Goal: Task Accomplishment & Management: Manage account settings

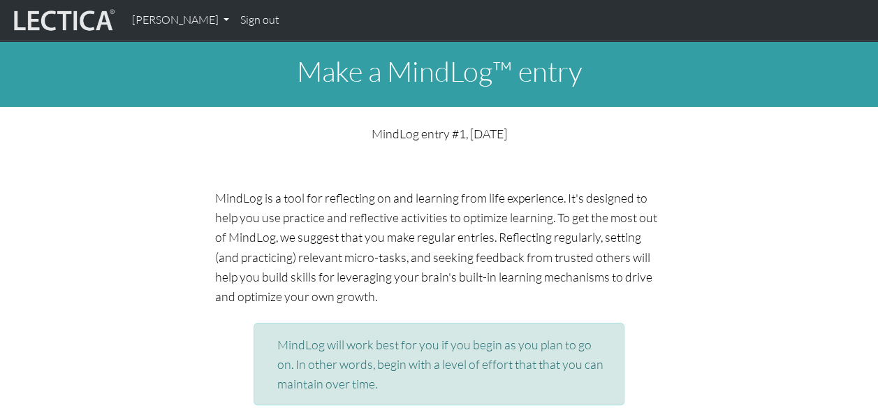
click at [419, 75] on h1 "Make a MindLog™ entry" at bounding box center [439, 71] width 878 height 34
click at [192, 18] on link "[PERSON_NAME]" at bounding box center [180, 20] width 109 height 29
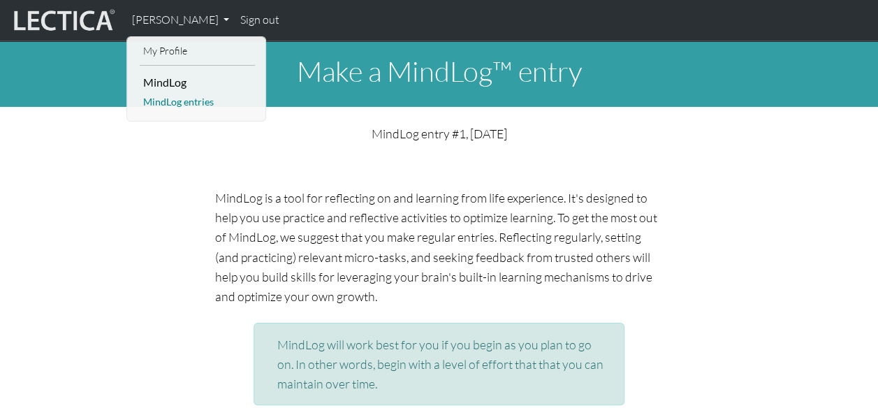
click at [182, 100] on link "MindLog entries" at bounding box center [197, 102] width 115 height 17
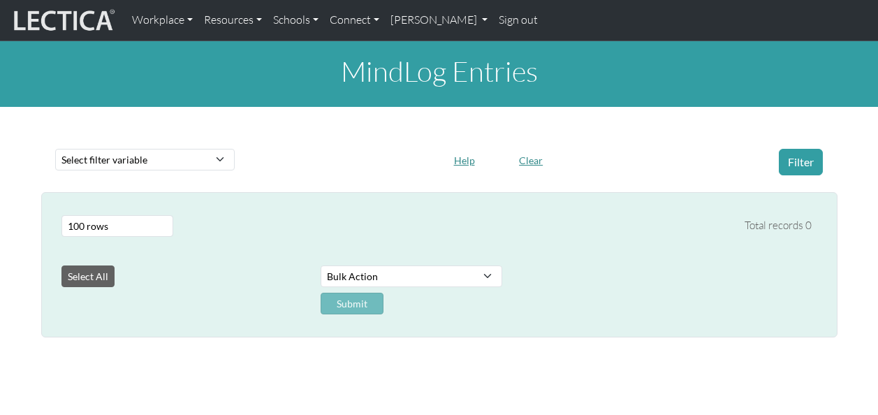
select select "100"
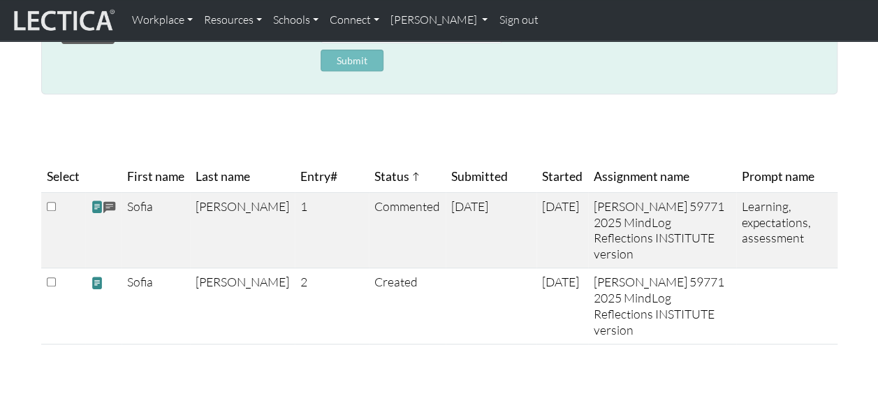
scroll to position [282, 0]
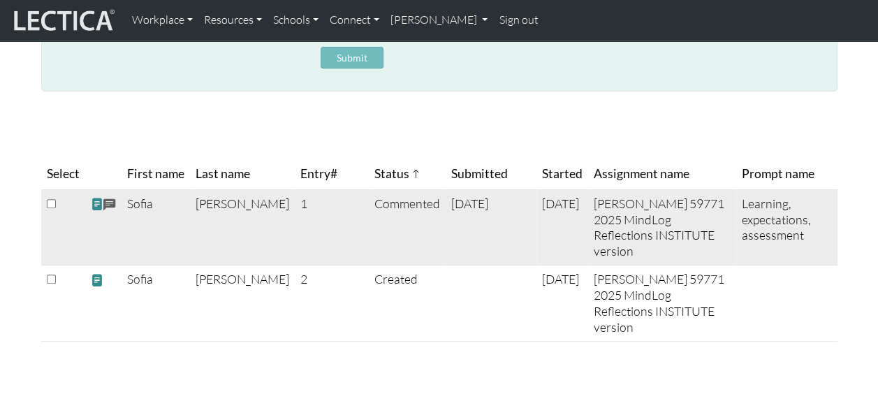
click at [107, 201] on span at bounding box center [109, 205] width 13 height 16
click at [48, 199] on input "checkbox" at bounding box center [51, 203] width 9 height 9
checkbox input "true"
click at [99, 203] on span at bounding box center [97, 204] width 13 height 15
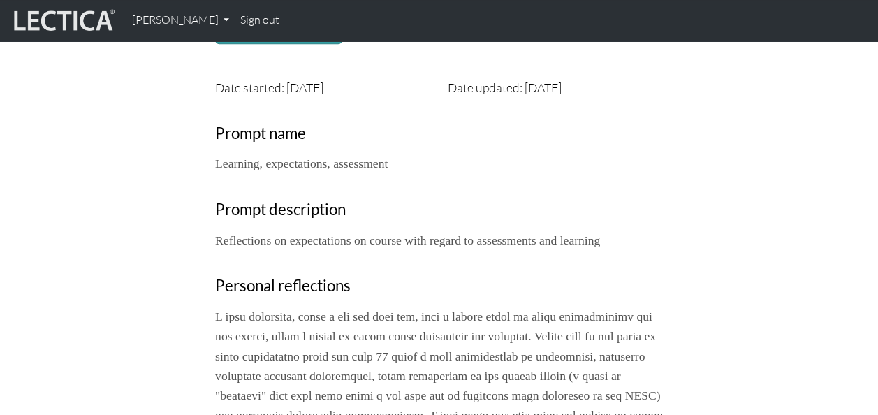
scroll to position [361, 0]
click at [298, 129] on h3 "Prompt name" at bounding box center [439, 134] width 448 height 19
